Goal: Check status: Check status

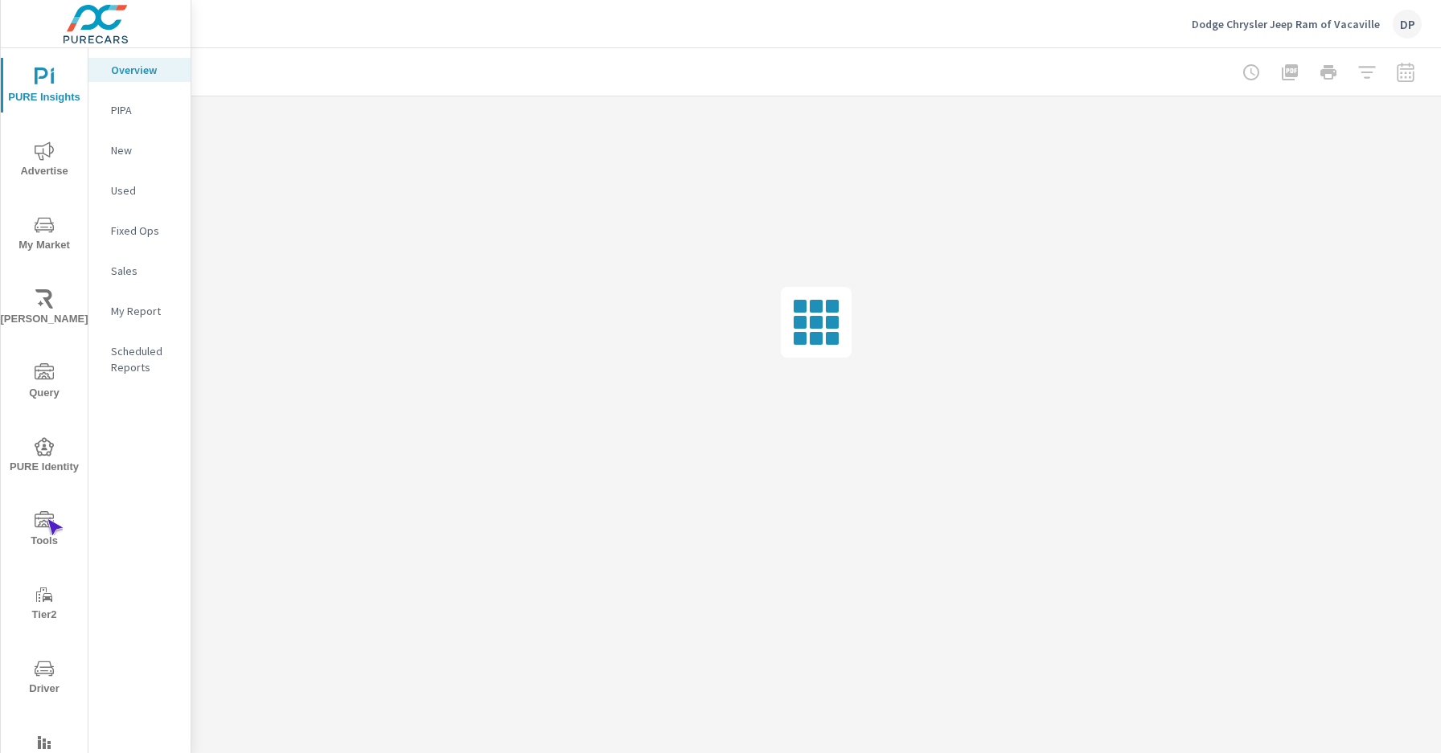
click at [47, 519] on icon "nav menu" at bounding box center [44, 519] width 19 height 16
